Goal: Navigation & Orientation: Find specific page/section

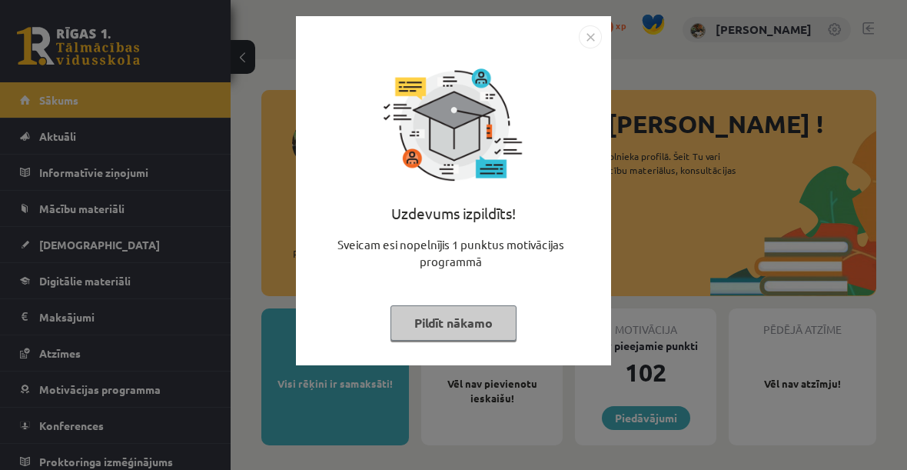
click at [499, 324] on button "Pildīt nākamo" at bounding box center [454, 322] width 126 height 35
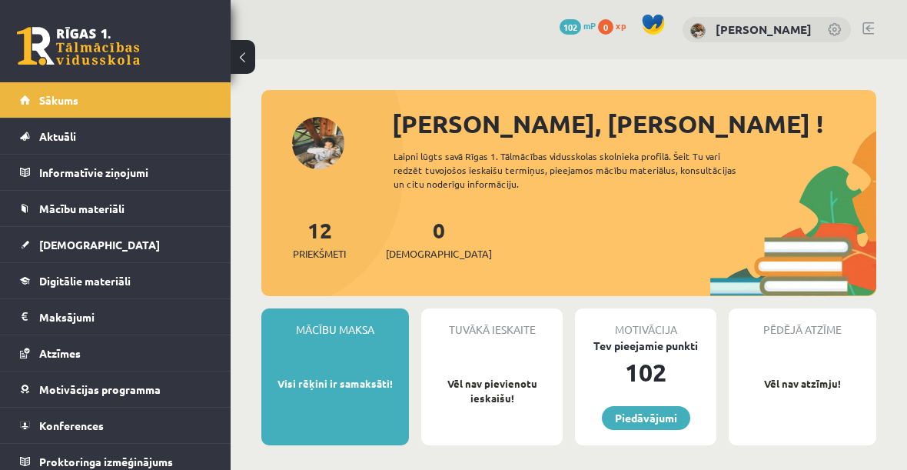
click at [38, 210] on link "Mācību materiāli" at bounding box center [115, 208] width 191 height 35
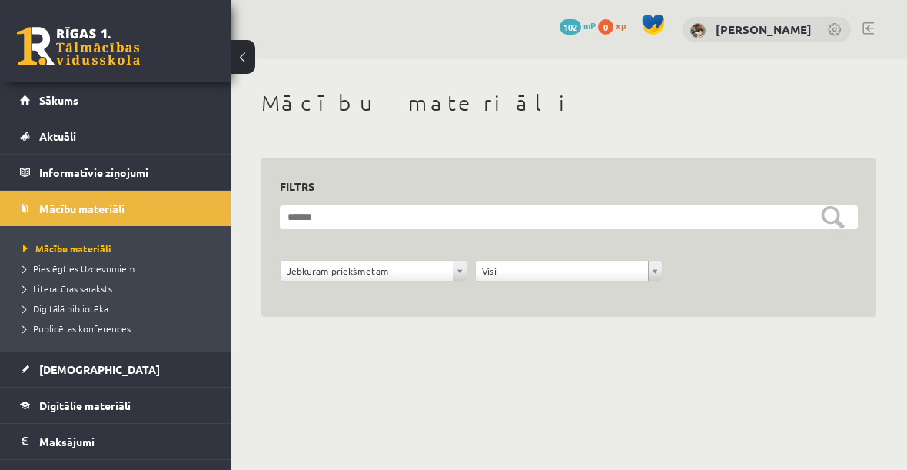
click at [32, 205] on link "Mācību materiāli" at bounding box center [115, 208] width 191 height 35
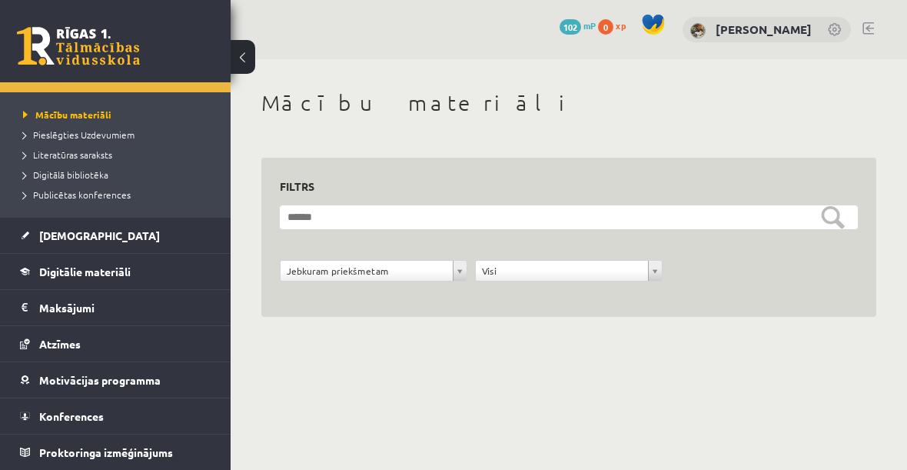
click at [254, 49] on button at bounding box center [243, 57] width 25 height 34
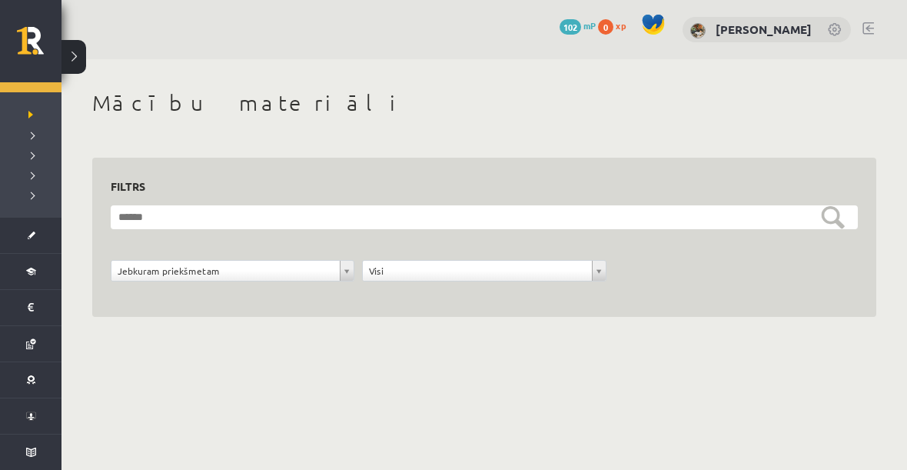
scroll to position [134, 0]
click at [804, 30] on link "[PERSON_NAME]" at bounding box center [764, 29] width 96 height 15
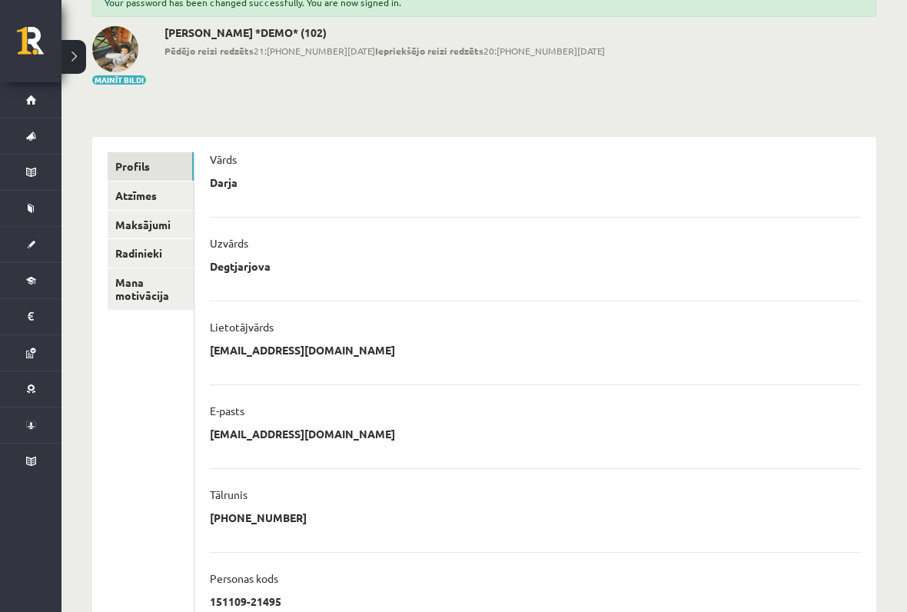
scroll to position [122, 0]
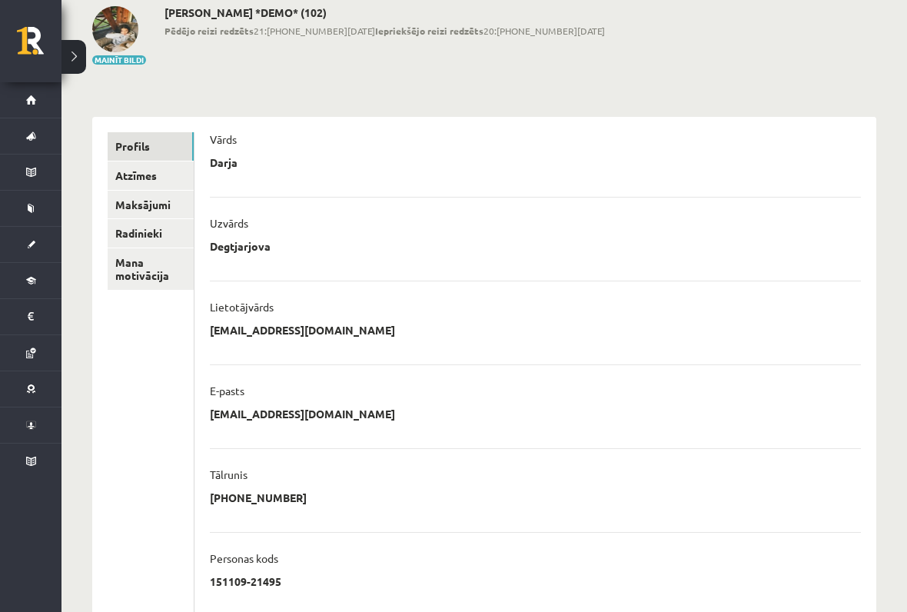
click at [155, 202] on link "Maksājumi" at bounding box center [151, 205] width 86 height 28
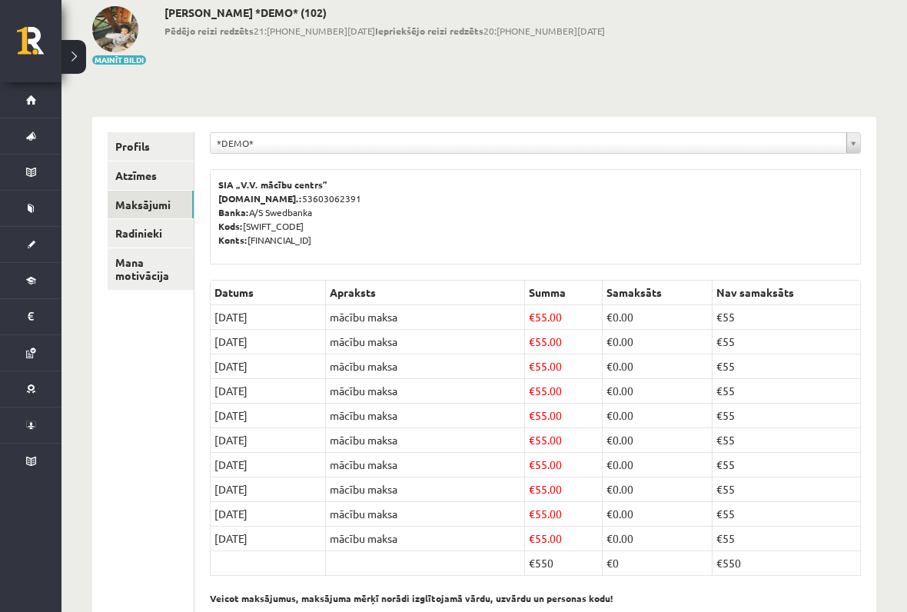
click at [124, 168] on link "Atzīmes" at bounding box center [151, 175] width 86 height 28
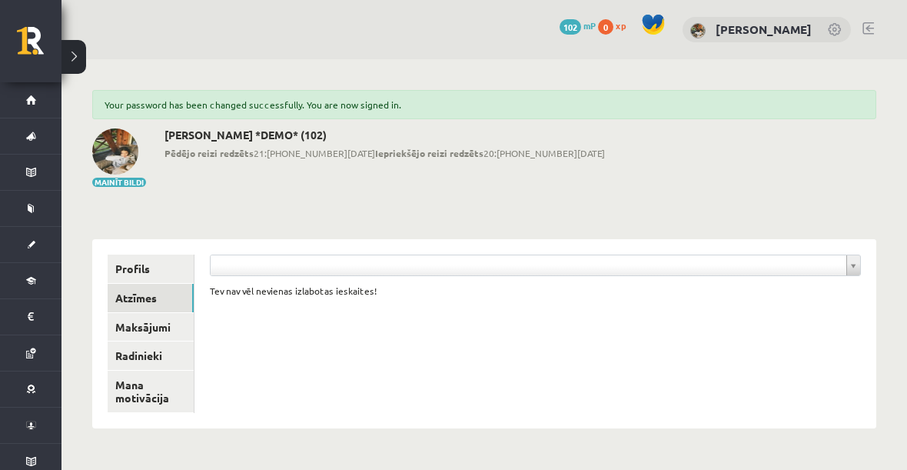
click at [139, 380] on link "Mana motivācija" at bounding box center [151, 392] width 86 height 42
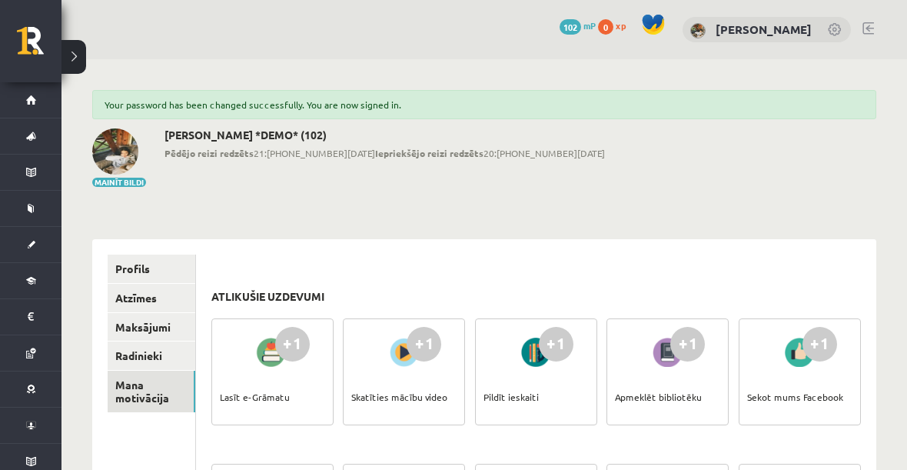
click at [195, 141] on div "Darja Degtjarjova *DEMO* (102) Pēdējo reizi redzēts 21:10 25.08.25 Iepriekšējo …" at bounding box center [385, 158] width 441 height 60
click at [120, 142] on img at bounding box center [115, 151] width 46 height 46
click at [727, 29] on link "[PERSON_NAME]" at bounding box center [764, 29] width 96 height 15
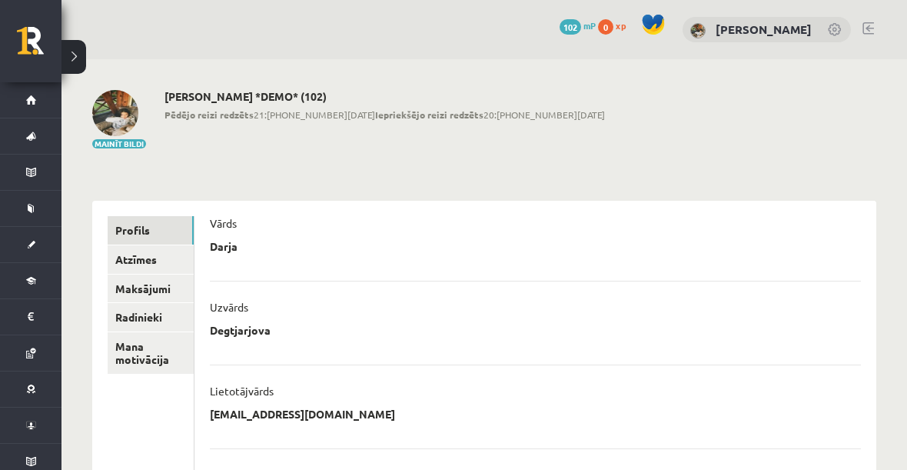
click at [178, 101] on h2 "Darja Degtjarjova *DEMO* (102)" at bounding box center [385, 96] width 441 height 13
click at [188, 93] on h2 "Darja Degtjarjova *DEMO* (102)" at bounding box center [385, 96] width 441 height 13
click at [125, 103] on img at bounding box center [115, 113] width 46 height 46
click at [214, 105] on div "Darja Degtjarjova *DEMO* (102) Pēdējo reizi redzēts 21:10 25.08.25 Iepriekšējo …" at bounding box center [385, 120] width 441 height 60
click at [341, 124] on div "Darja Degtjarjova *DEMO* (102) Pēdējo reizi redzēts 21:10 25.08.25 Iepriekšējo …" at bounding box center [385, 120] width 441 height 60
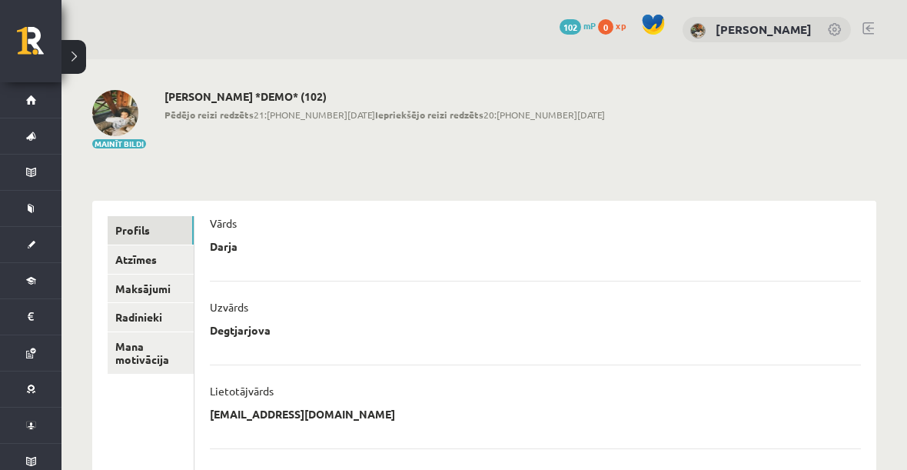
click at [363, 126] on div "Darja Degtjarjova *DEMO* (102) Pēdējo reizi redzēts 21:10 25.08.25 Iepriekšējo …" at bounding box center [385, 120] width 441 height 60
click at [829, 28] on link at bounding box center [835, 30] width 15 height 15
click at [831, 32] on link at bounding box center [835, 30] width 15 height 15
click at [833, 29] on link at bounding box center [835, 30] width 15 height 15
click at [75, 51] on button at bounding box center [74, 57] width 25 height 34
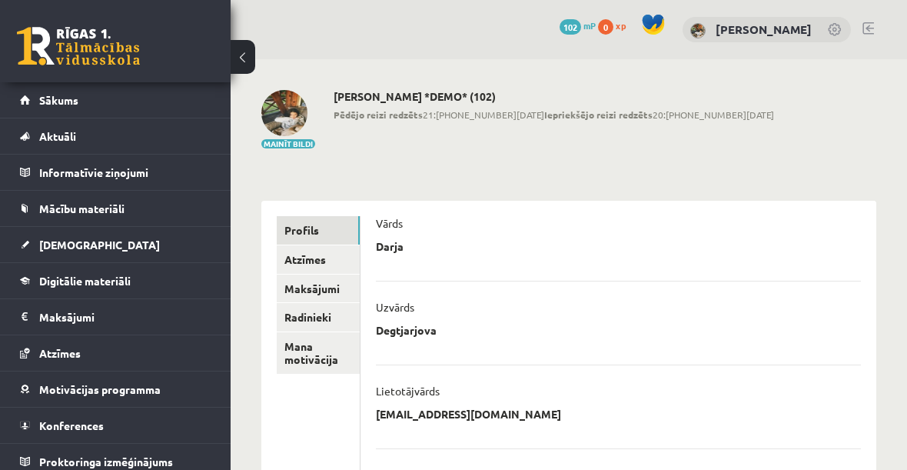
click at [243, 68] on button at bounding box center [243, 57] width 25 height 34
